Goal: Navigation & Orientation: Go to known website

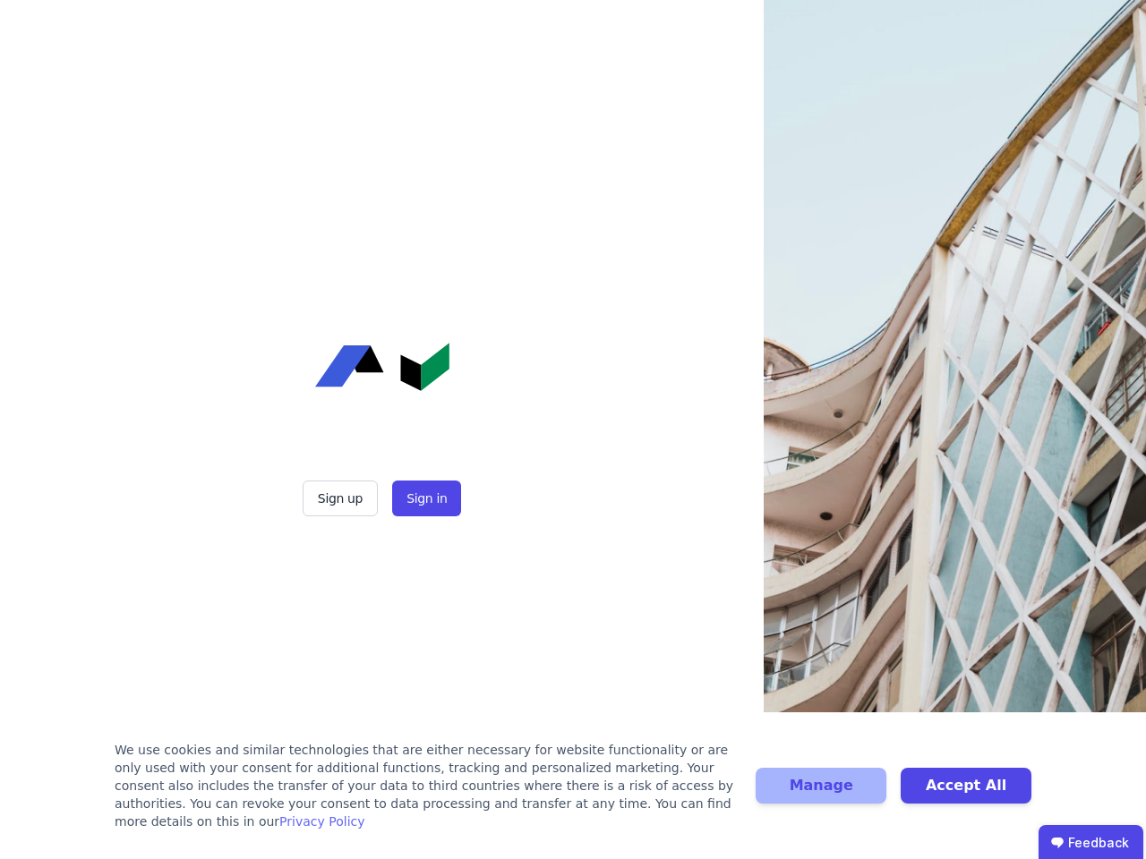
click at [573, 430] on div "Sign up Sign in" at bounding box center [382, 429] width 448 height 859
click at [342, 499] on button "Sign up" at bounding box center [340, 499] width 75 height 36
click at [424, 499] on button "Sign in" at bounding box center [426, 499] width 69 height 36
click at [573, 795] on div "We use cookies and similar technologies that are either necessary for website f…" at bounding box center [425, 786] width 620 height 90
click at [821, 795] on button "Manage" at bounding box center [821, 786] width 131 height 36
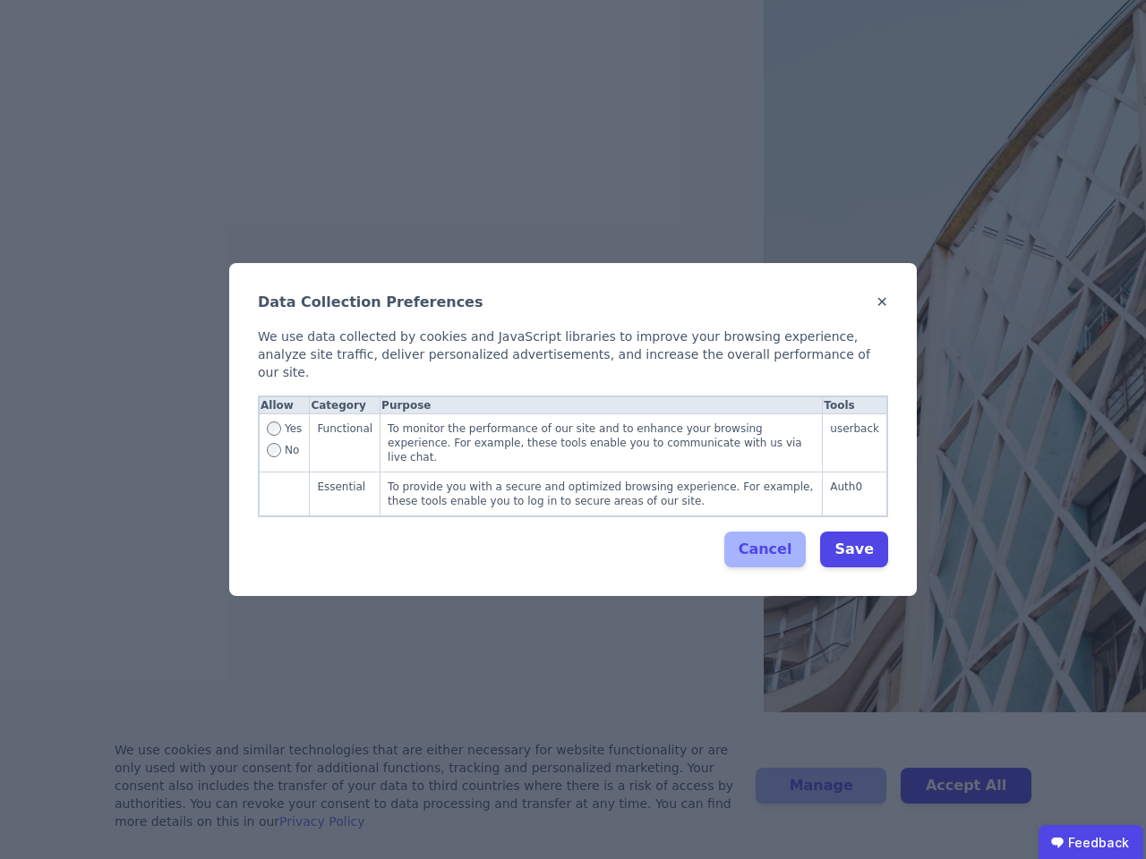
click at [966, 795] on div "Data Collection Preferences ✕ We use data collected by cookies and JavaScript l…" at bounding box center [573, 429] width 1146 height 859
click at [1090, 842] on ubdiv "Feedback" at bounding box center [1090, 843] width 105 height 36
